Goal: Information Seeking & Learning: Learn about a topic

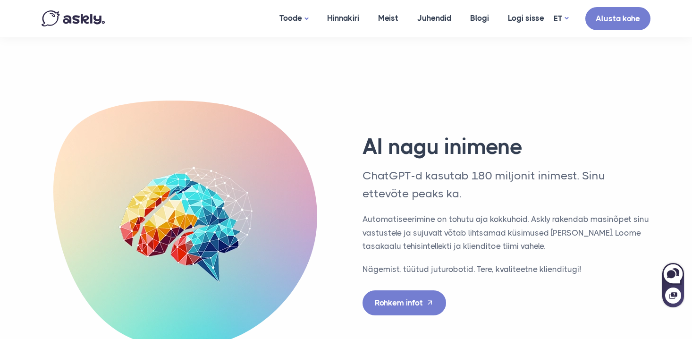
scroll to position [2255, 0]
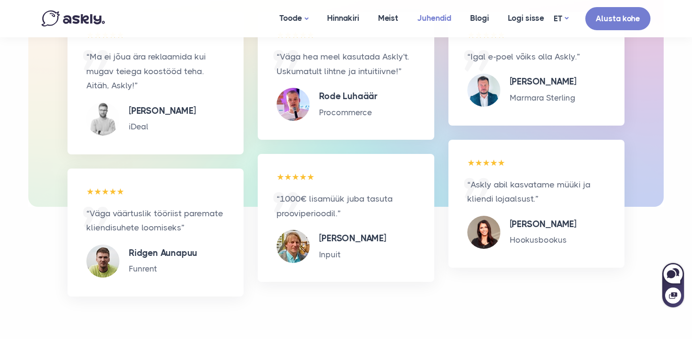
click at [431, 10] on link "Juhendid" at bounding box center [434, 18] width 53 height 36
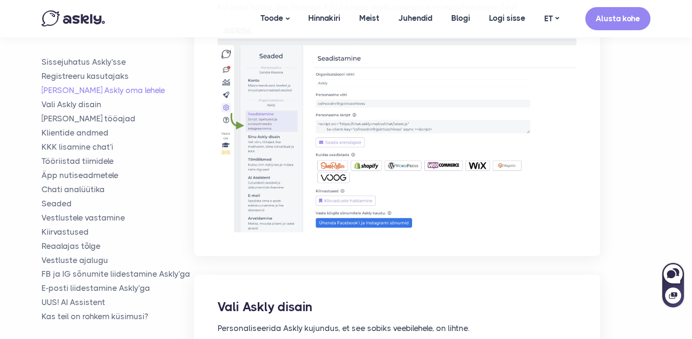
scroll to position [831, 0]
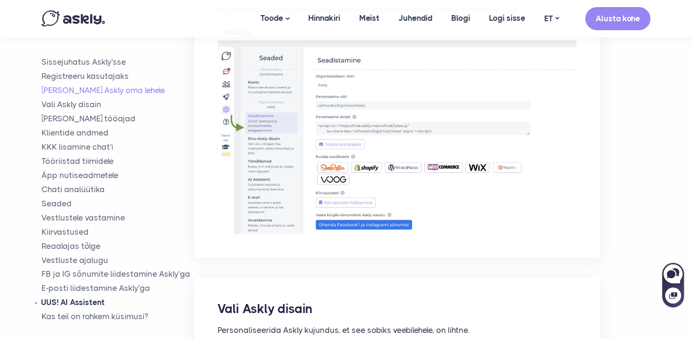
click at [83, 302] on link "UUS! AI Assistent" at bounding box center [118, 302] width 152 height 11
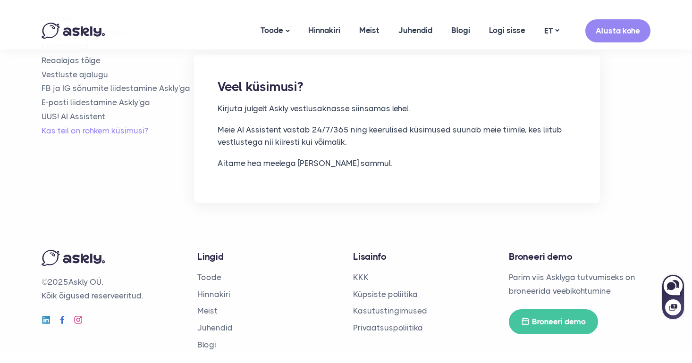
scroll to position [7135, 0]
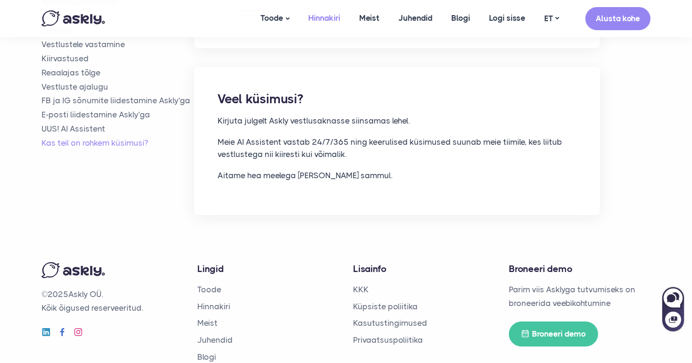
click at [324, 17] on link "Hinnakiri" at bounding box center [324, 18] width 51 height 36
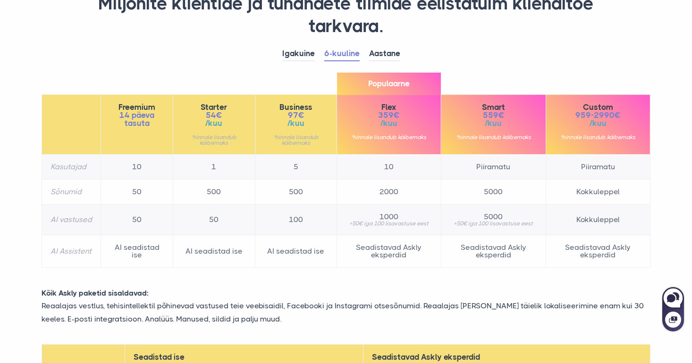
scroll to position [98, 0]
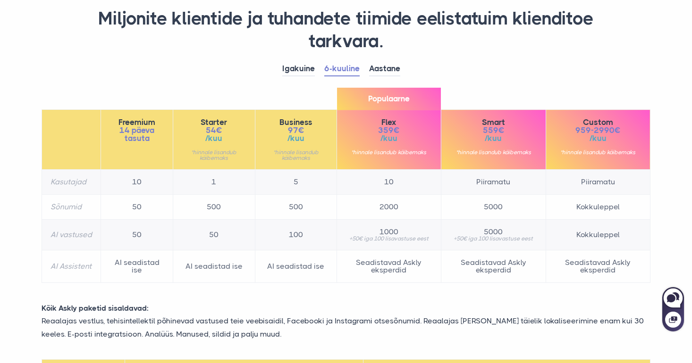
scroll to position [84, 0]
